Goal: Complete application form: Complete application form

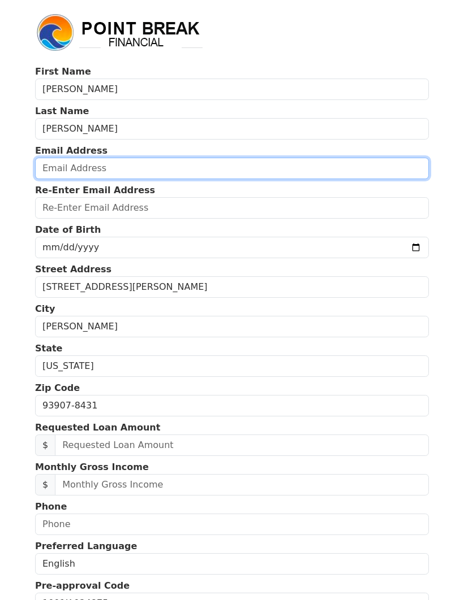
click at [310, 171] on input "email" at bounding box center [231, 168] width 393 height 21
type input "[EMAIL_ADDRESS][DOMAIN_NAME]"
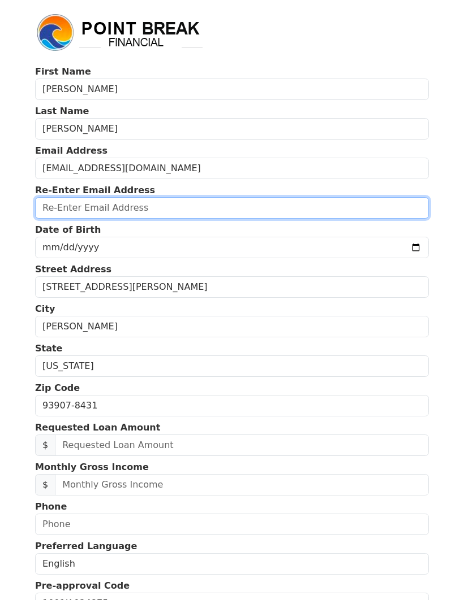
click at [46, 218] on input "email" at bounding box center [231, 207] width 393 height 21
type input "[EMAIL_ADDRESS][DOMAIN_NAME]"
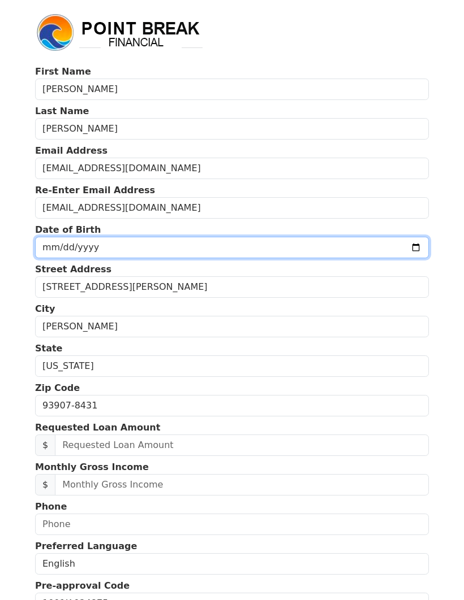
click at [62, 252] on input "date" at bounding box center [231, 247] width 393 height 21
type input "[DATE]"
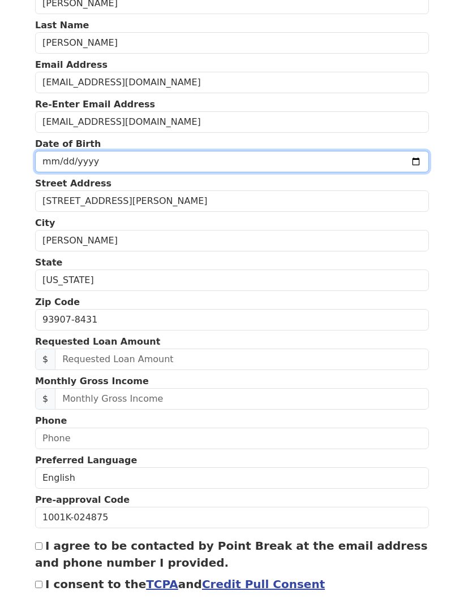
scroll to position [120, 0]
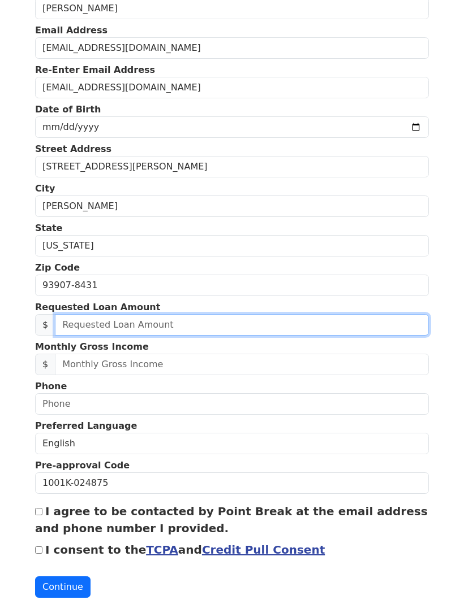
click at [245, 331] on input "text" at bounding box center [242, 325] width 374 height 21
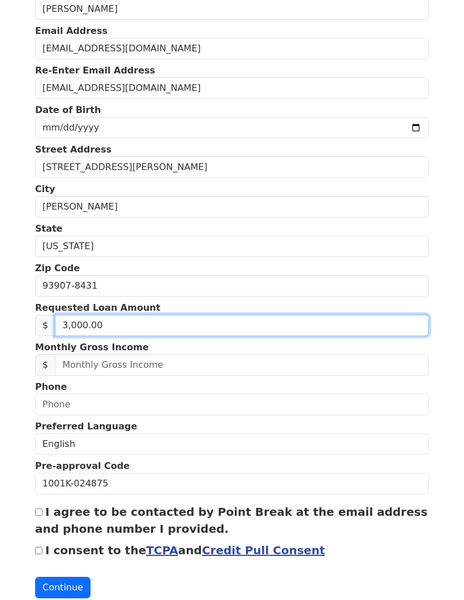
type input "30,000.00"
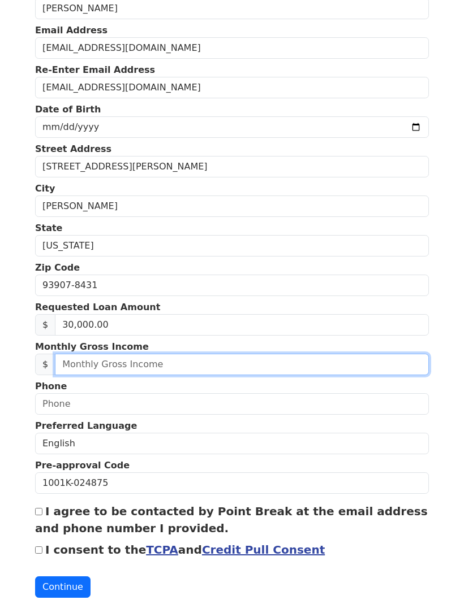
click at [201, 369] on input "text" at bounding box center [242, 364] width 374 height 21
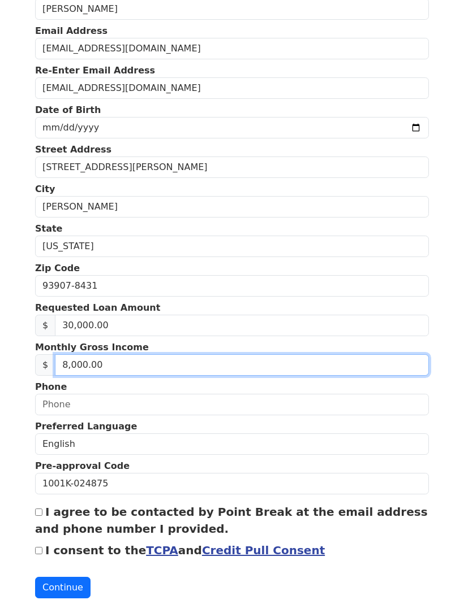
type input "80,000.00"
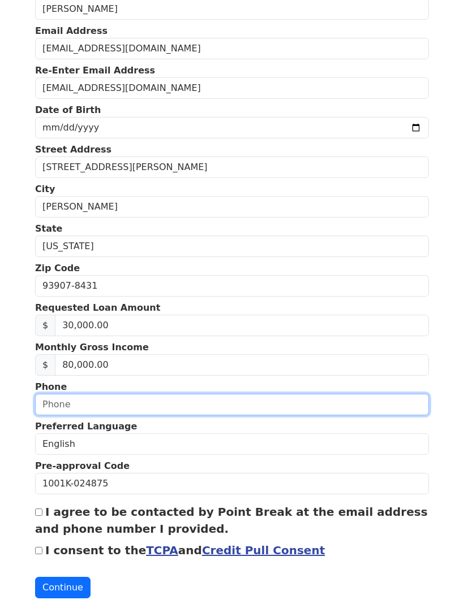
click at [301, 410] on input "text" at bounding box center [231, 404] width 393 height 21
type input "[PHONE_NUMBER]"
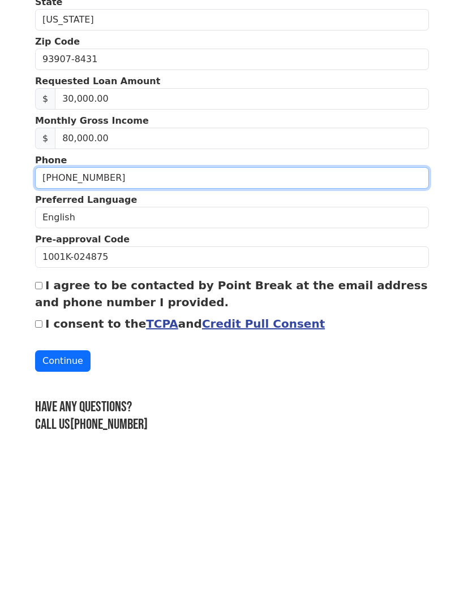
scroll to position [206, 0]
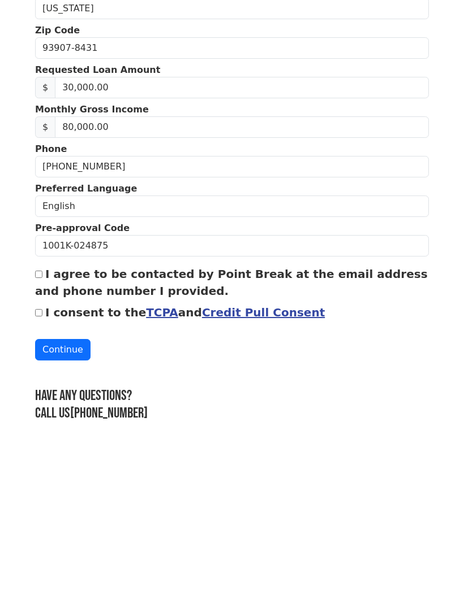
click at [50, 419] on label "I agree to be contacted by Point Break at the email address and phone number I …" at bounding box center [231, 434] width 392 height 31
click at [42, 422] on input "I agree to be contacted by Point Break at the email address and phone number I …" at bounding box center [38, 425] width 7 height 7
checkbox input "true"
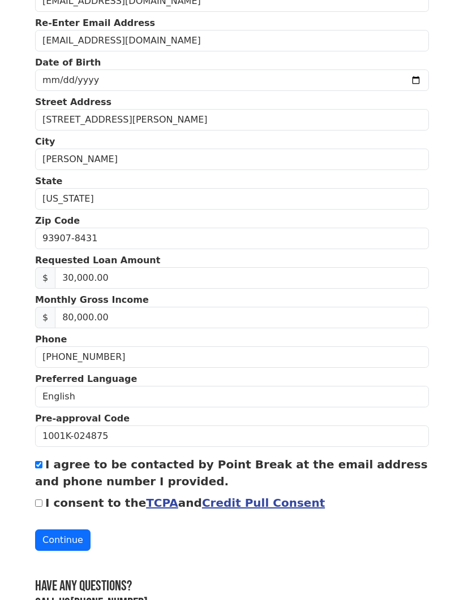
click at [42, 495] on div "I consent to the TCPA and Credit Pull Consent" at bounding box center [231, 503] width 393 height 17
click at [37, 507] on input "I consent to the TCPA and Credit Pull Consent" at bounding box center [38, 503] width 7 height 7
checkbox input "true"
click at [66, 542] on button "Continue" at bounding box center [62, 540] width 55 height 21
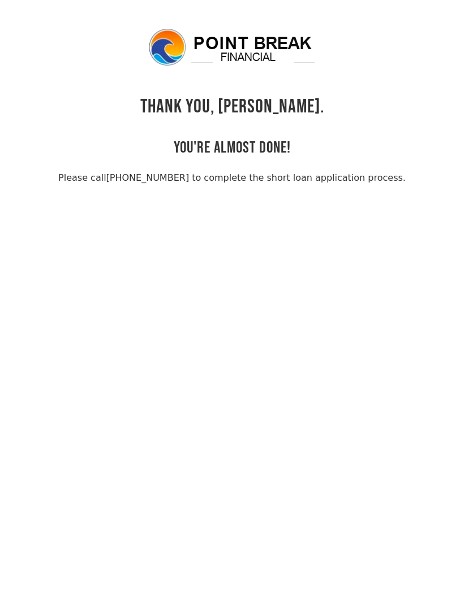
scroll to position [27, 0]
